Goal: Task Accomplishment & Management: Manage account settings

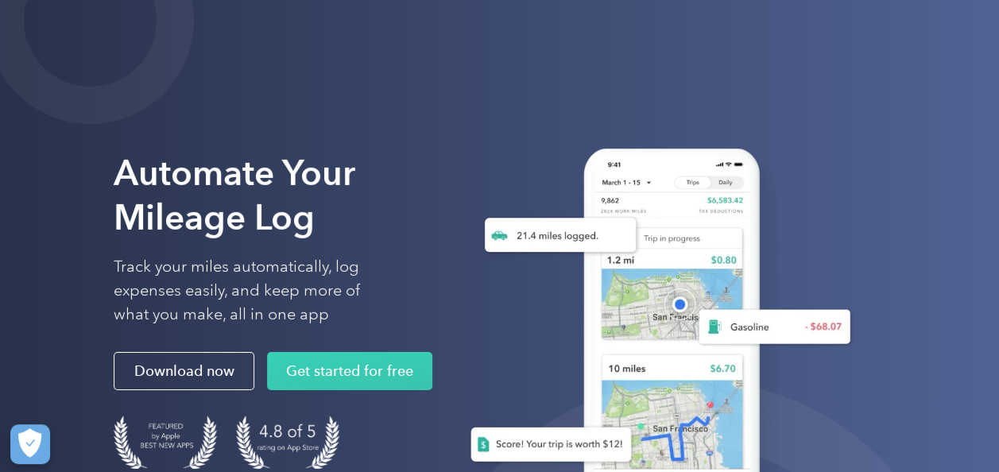
scroll to position [52, 0]
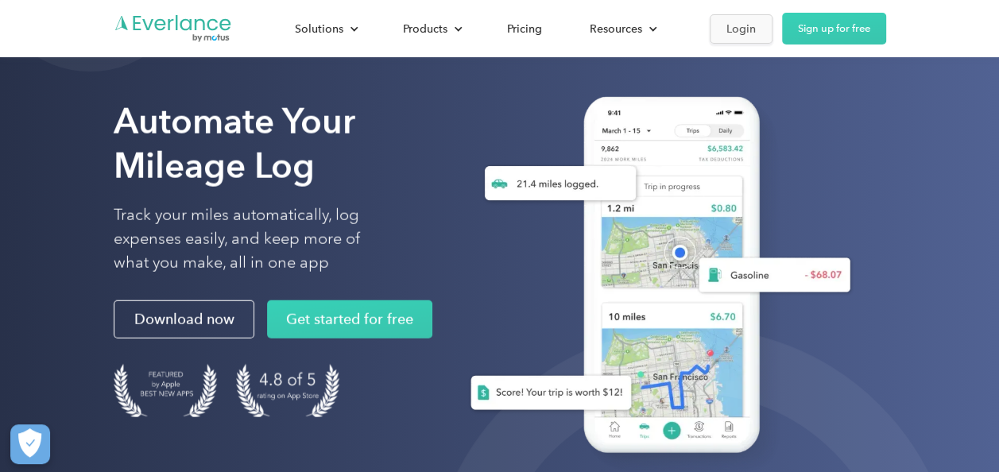
click at [741, 26] on div "Login" at bounding box center [740, 29] width 29 height 20
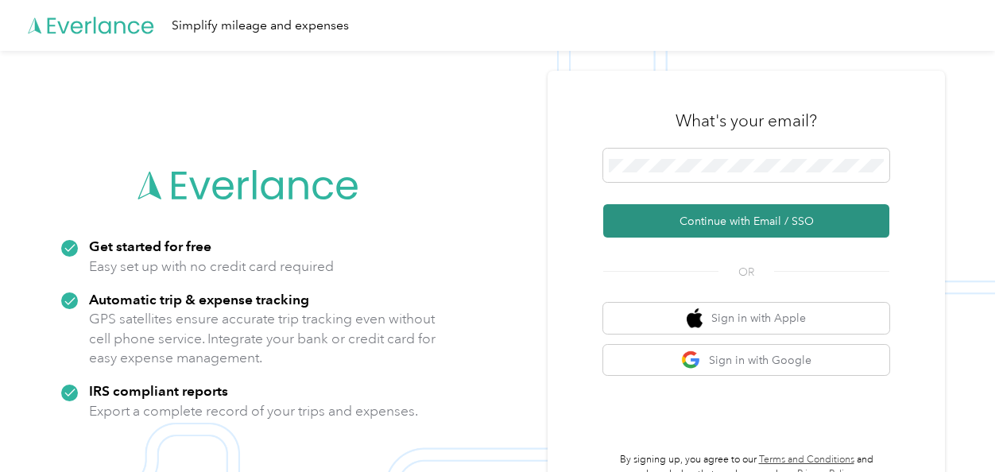
click at [746, 224] on button "Continue with Email / SSO" at bounding box center [746, 220] width 286 height 33
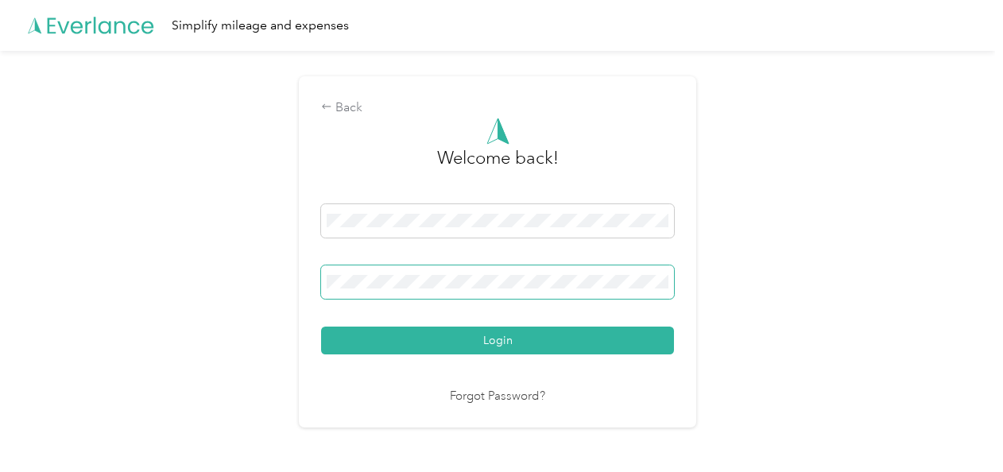
click at [321, 327] on button "Login" at bounding box center [497, 341] width 353 height 28
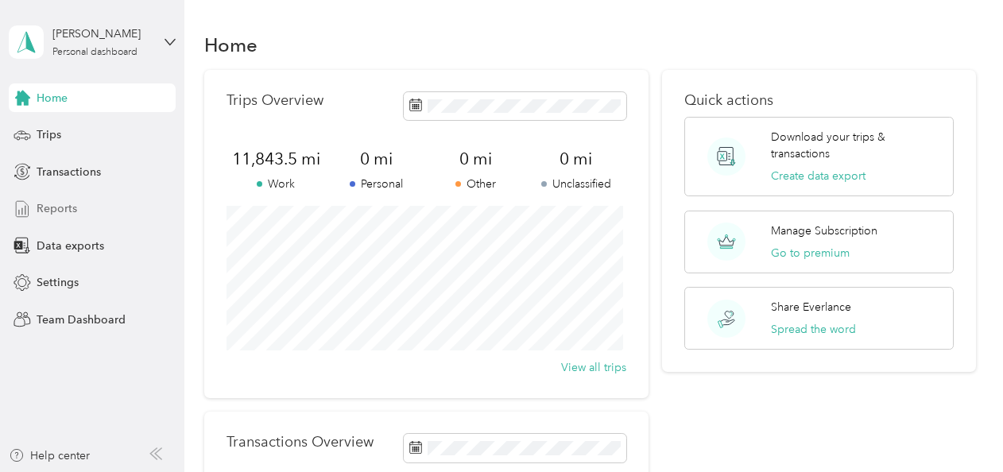
click at [95, 206] on div "Reports" at bounding box center [92, 209] width 167 height 29
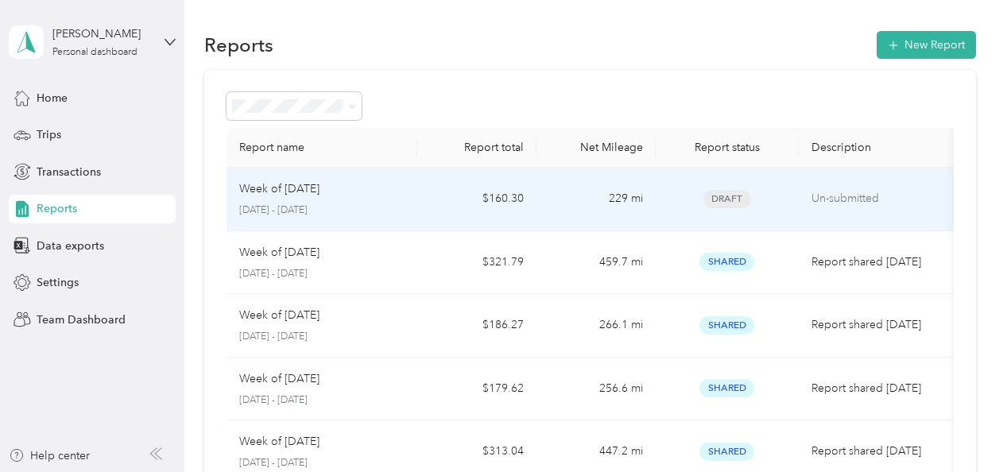
click at [442, 219] on td "$160.30" at bounding box center [476, 200] width 119 height 64
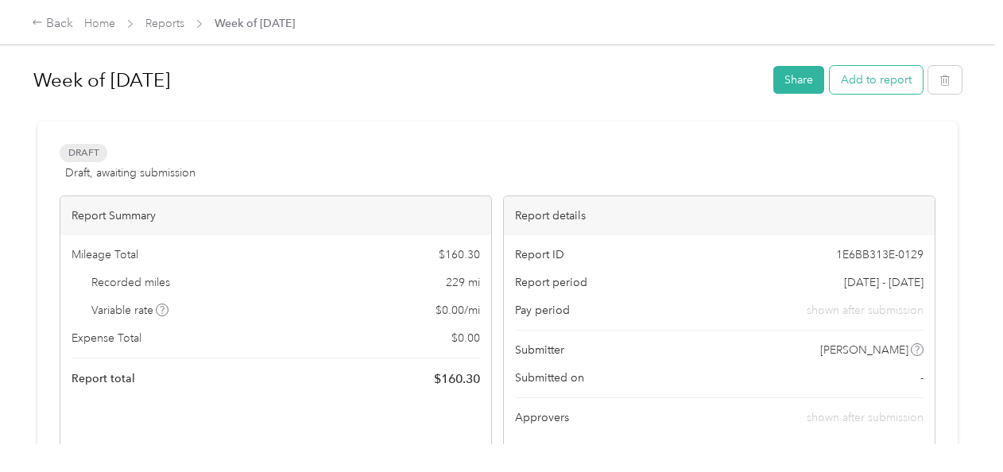
click at [879, 75] on button "Add to report" at bounding box center [876, 80] width 93 height 28
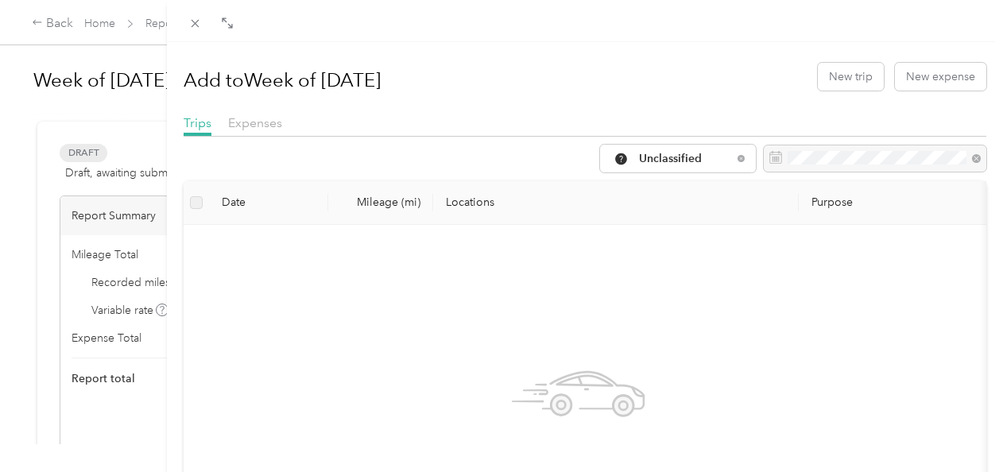
click at [82, 114] on div "Add to Week of August 25 2025 New trip New expense Trips Expenses Unclassified …" at bounding box center [501, 236] width 1003 height 472
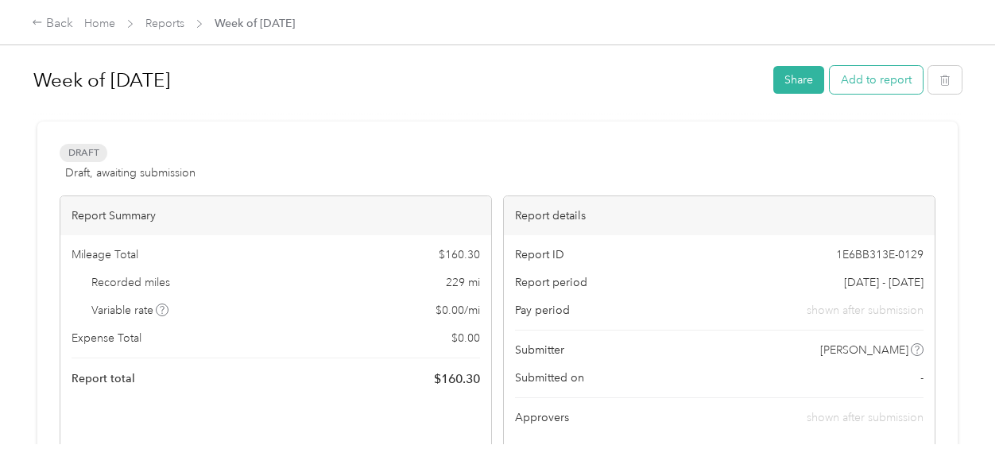
click at [872, 86] on button "Add to report" at bounding box center [876, 80] width 93 height 28
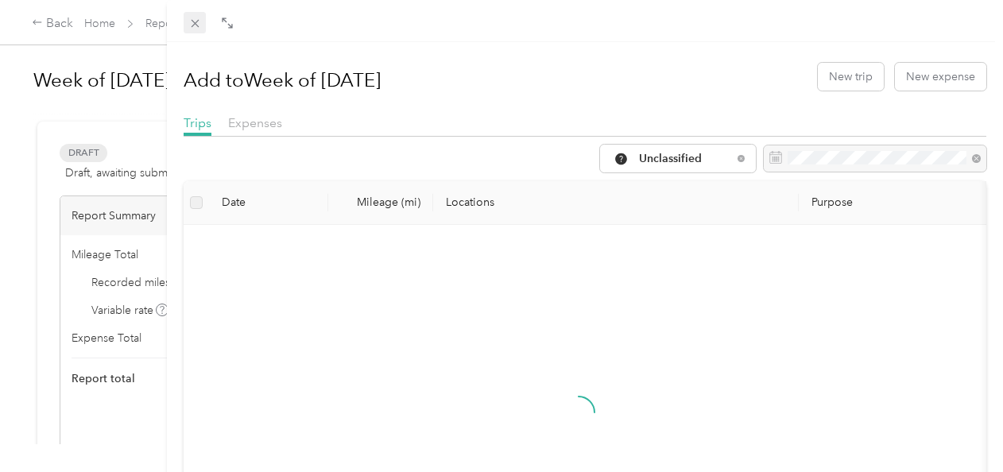
click at [199, 25] on icon at bounding box center [195, 24] width 14 height 14
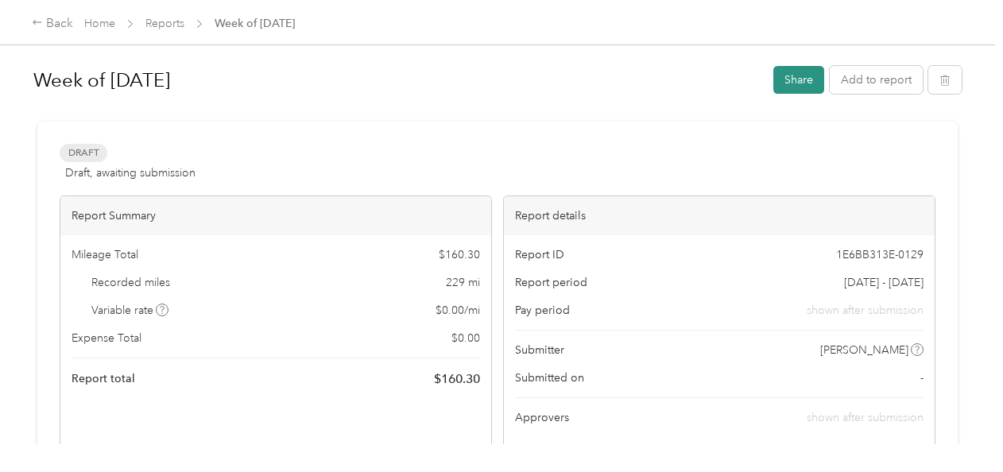
click at [796, 85] on button "Share" at bounding box center [798, 80] width 51 height 28
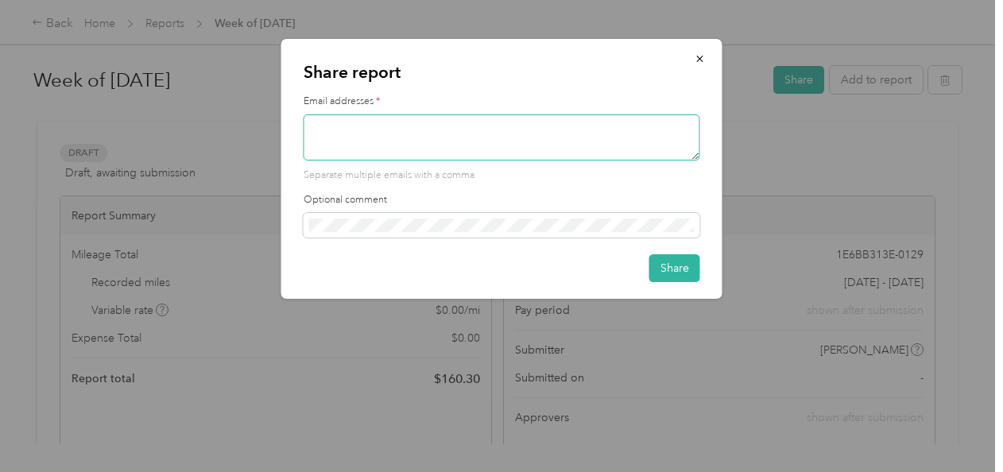
click at [615, 151] on textarea at bounding box center [502, 137] width 397 height 46
type textarea "rwong@trueworldfoods.com"
click at [653, 267] on button "Share" at bounding box center [674, 268] width 51 height 28
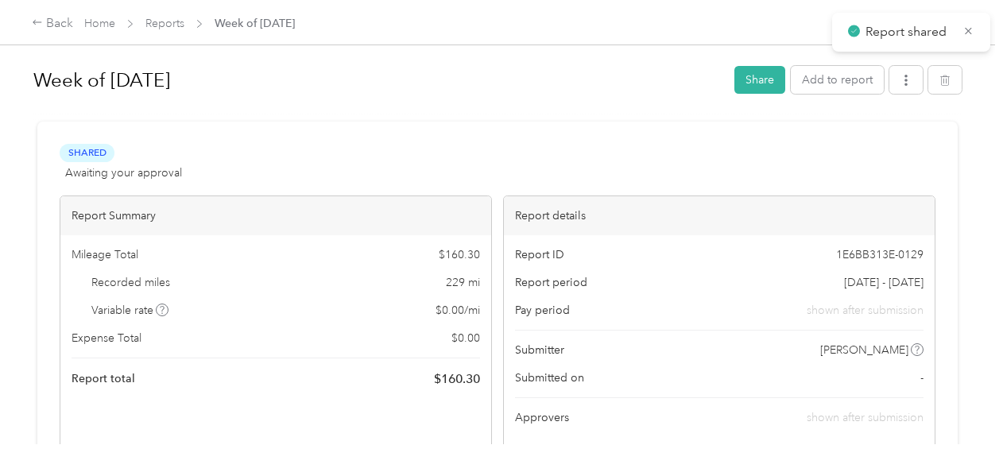
click at [901, 97] on div "Week of August 25 2025 Share Add to report" at bounding box center [497, 83] width 928 height 47
click at [900, 85] on icon "button" at bounding box center [905, 80] width 11 height 11
click at [878, 141] on span "Download" at bounding box center [856, 138] width 52 height 17
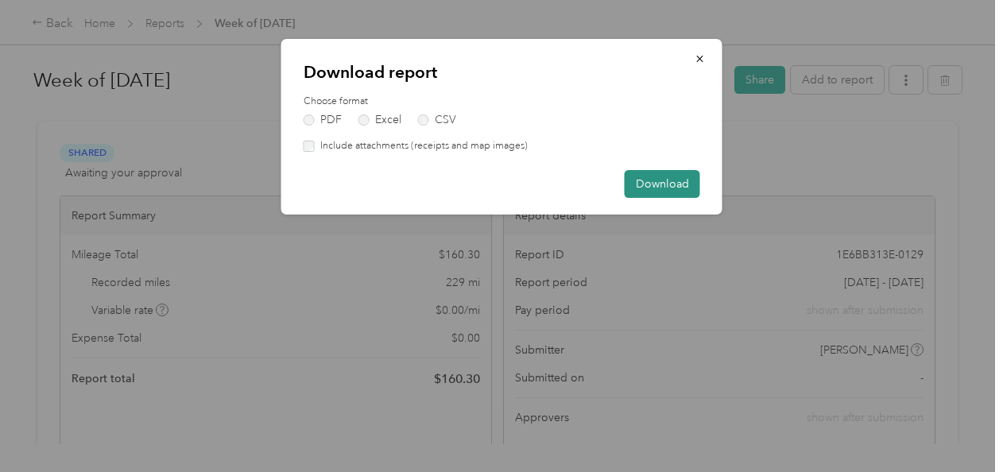
click at [626, 192] on button "Download" at bounding box center [662, 184] width 75 height 28
